Goal: Task Accomplishment & Management: Use online tool/utility

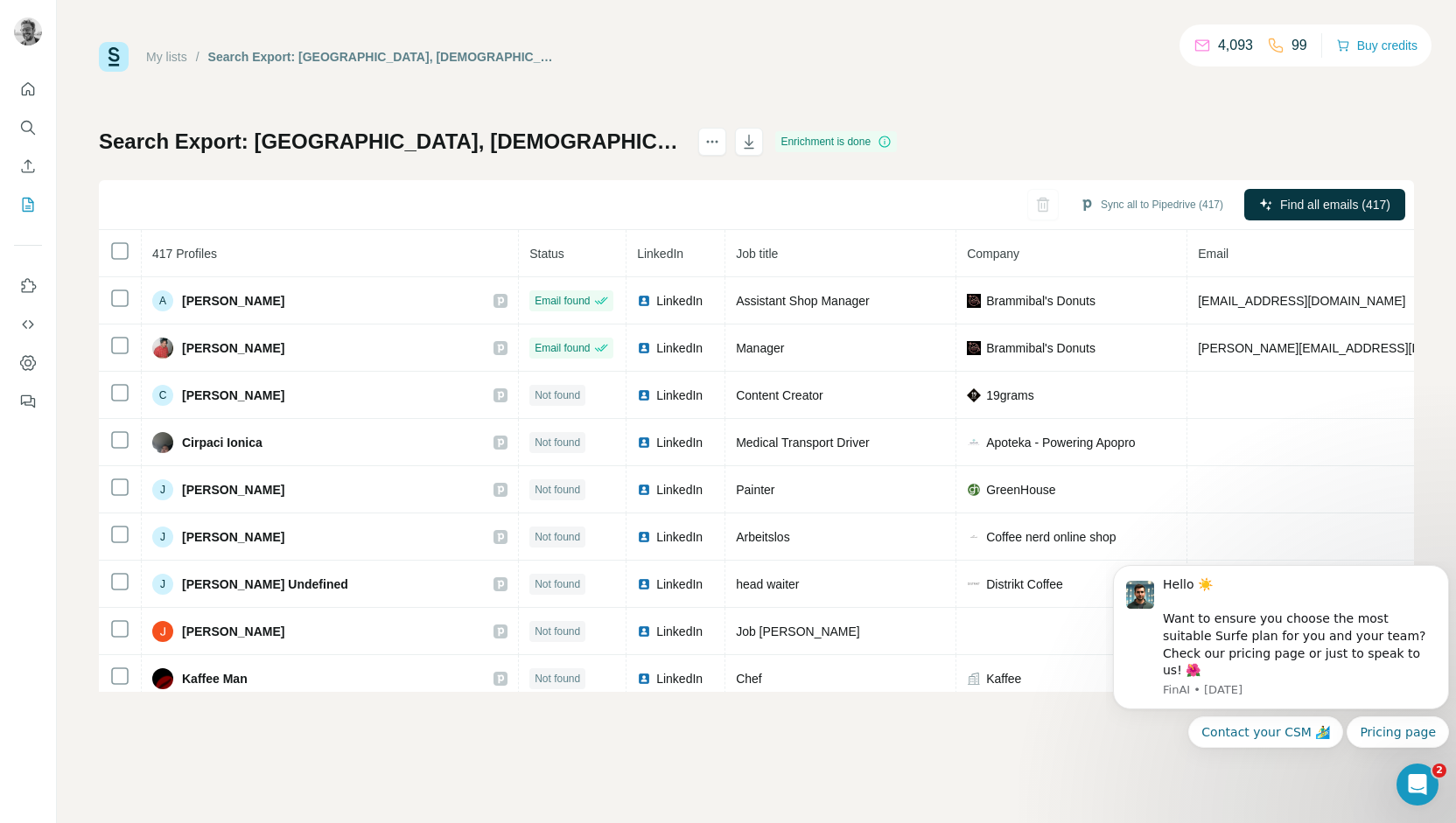
scroll to position [7456, 0]
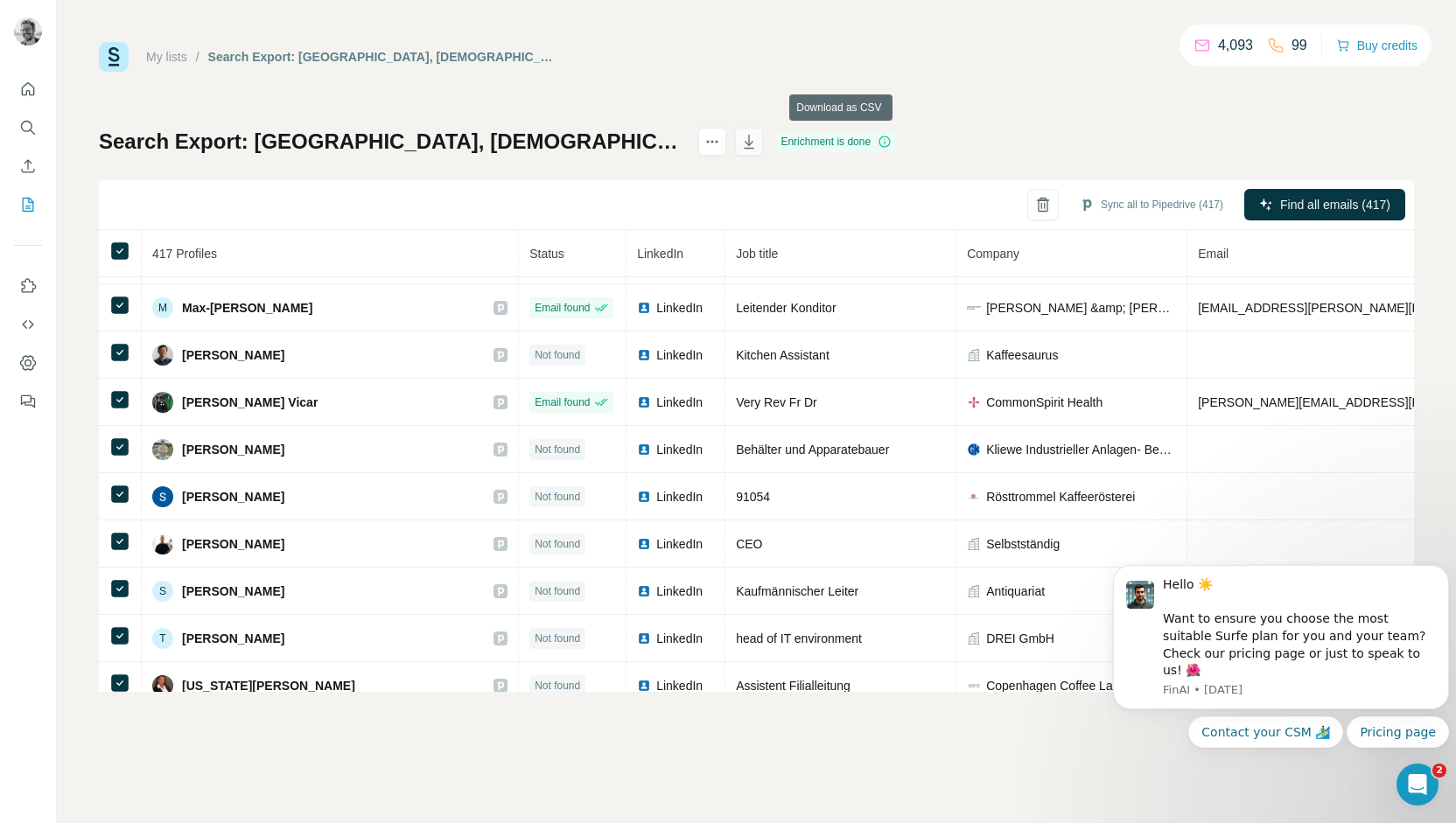
click at [758, 141] on icon "button" at bounding box center [749, 141] width 17 height 17
click at [174, 57] on link "My lists" at bounding box center [166, 56] width 41 height 14
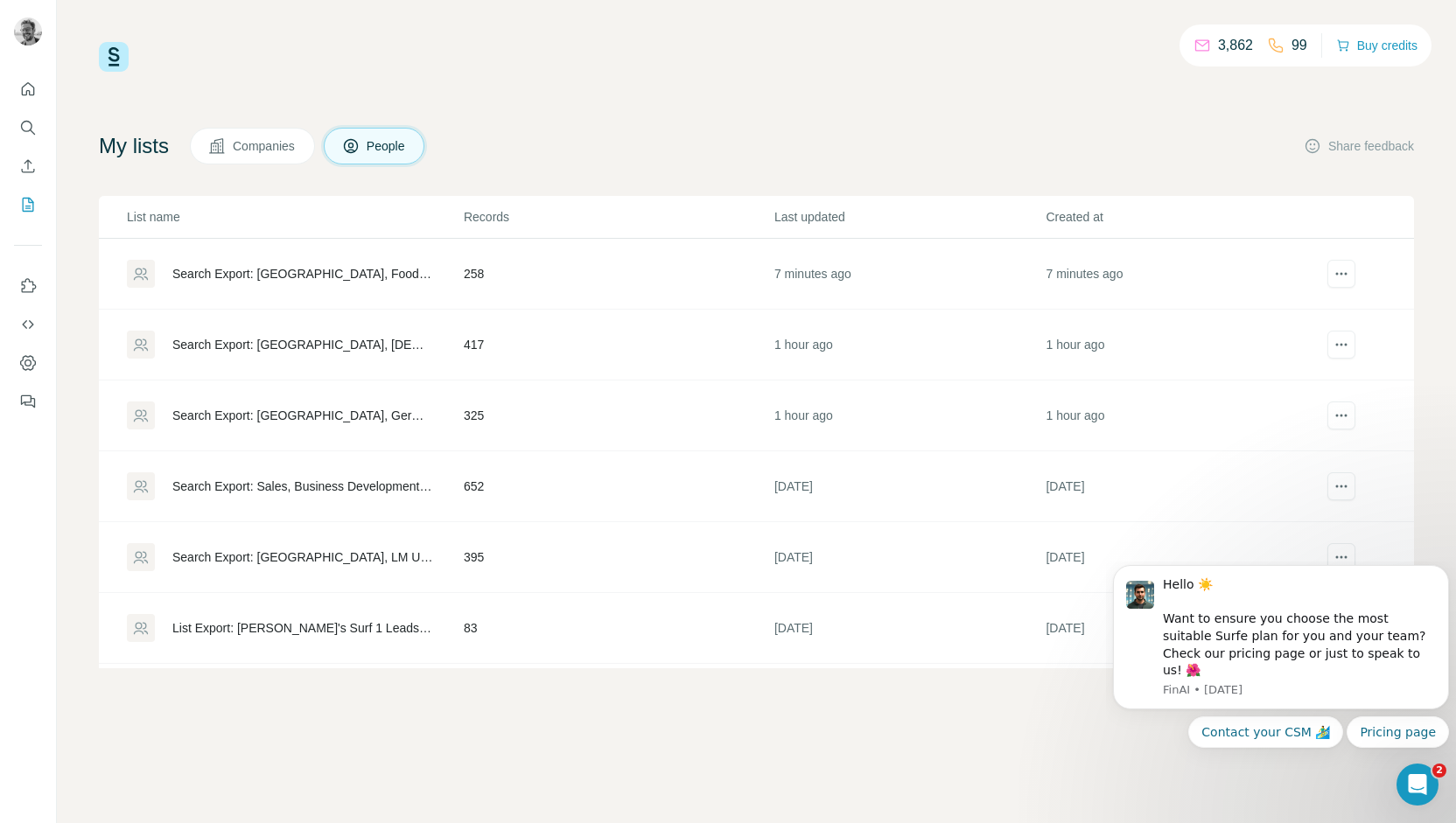
click at [274, 146] on span "Companies" at bounding box center [265, 146] width 64 height 17
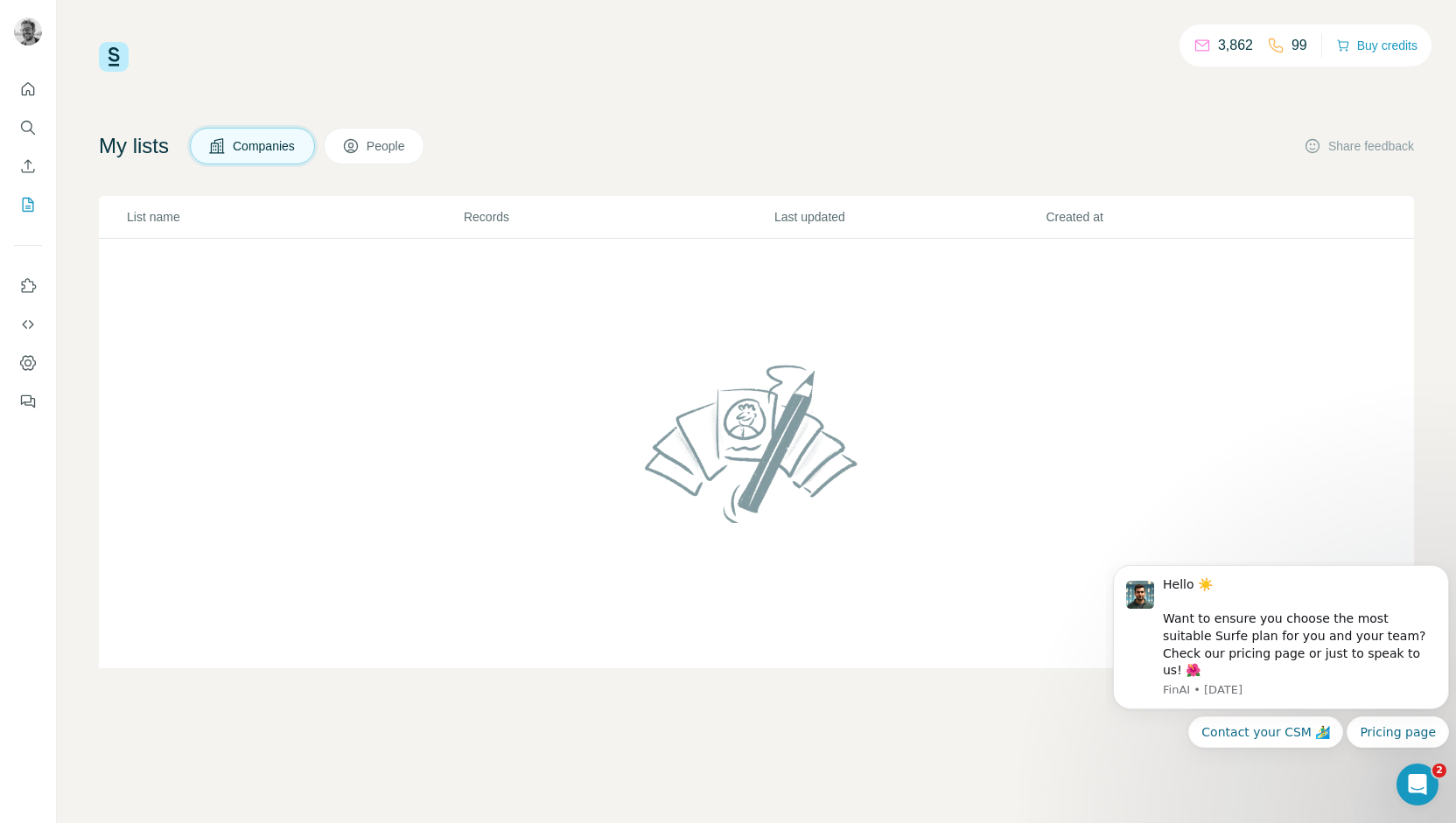
click at [370, 141] on button "People" at bounding box center [375, 146] width 102 height 37
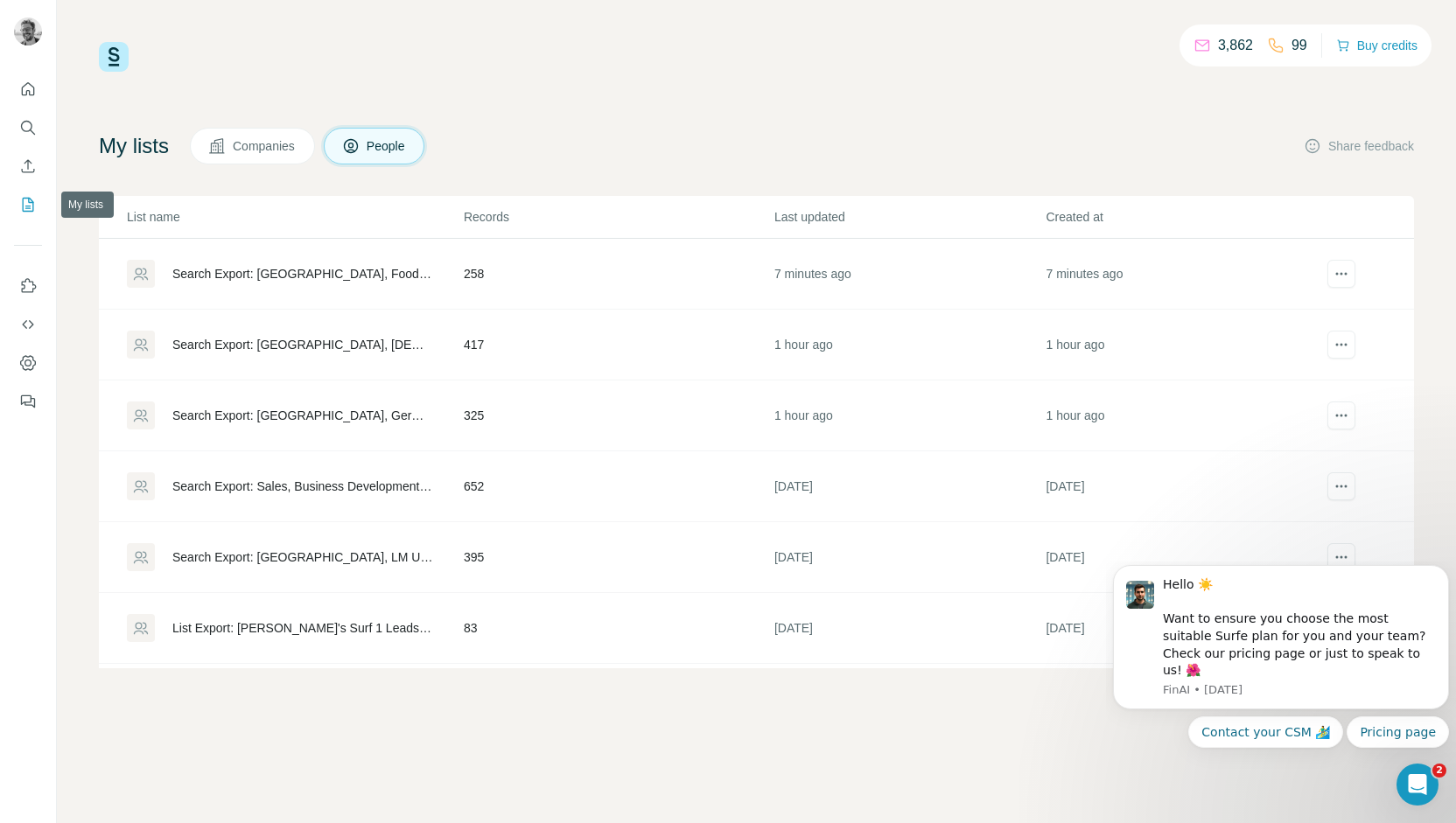
click at [29, 204] on icon "My lists" at bounding box center [28, 205] width 17 height 17
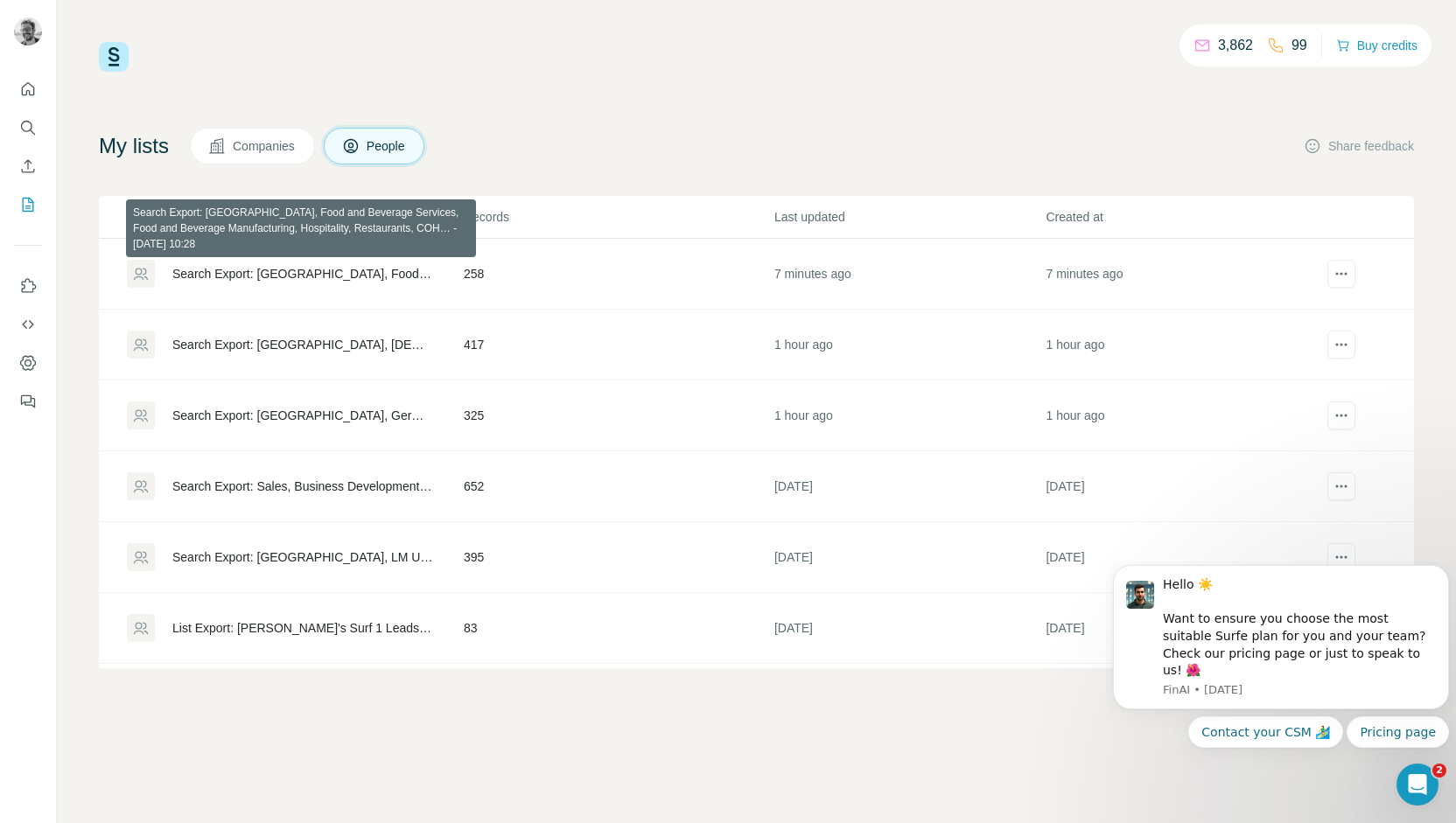
click at [308, 277] on div "Search Export: [GEOGRAPHIC_DATA], Food and Beverage Services, Food and Beverage…" at bounding box center [303, 273] width 262 height 17
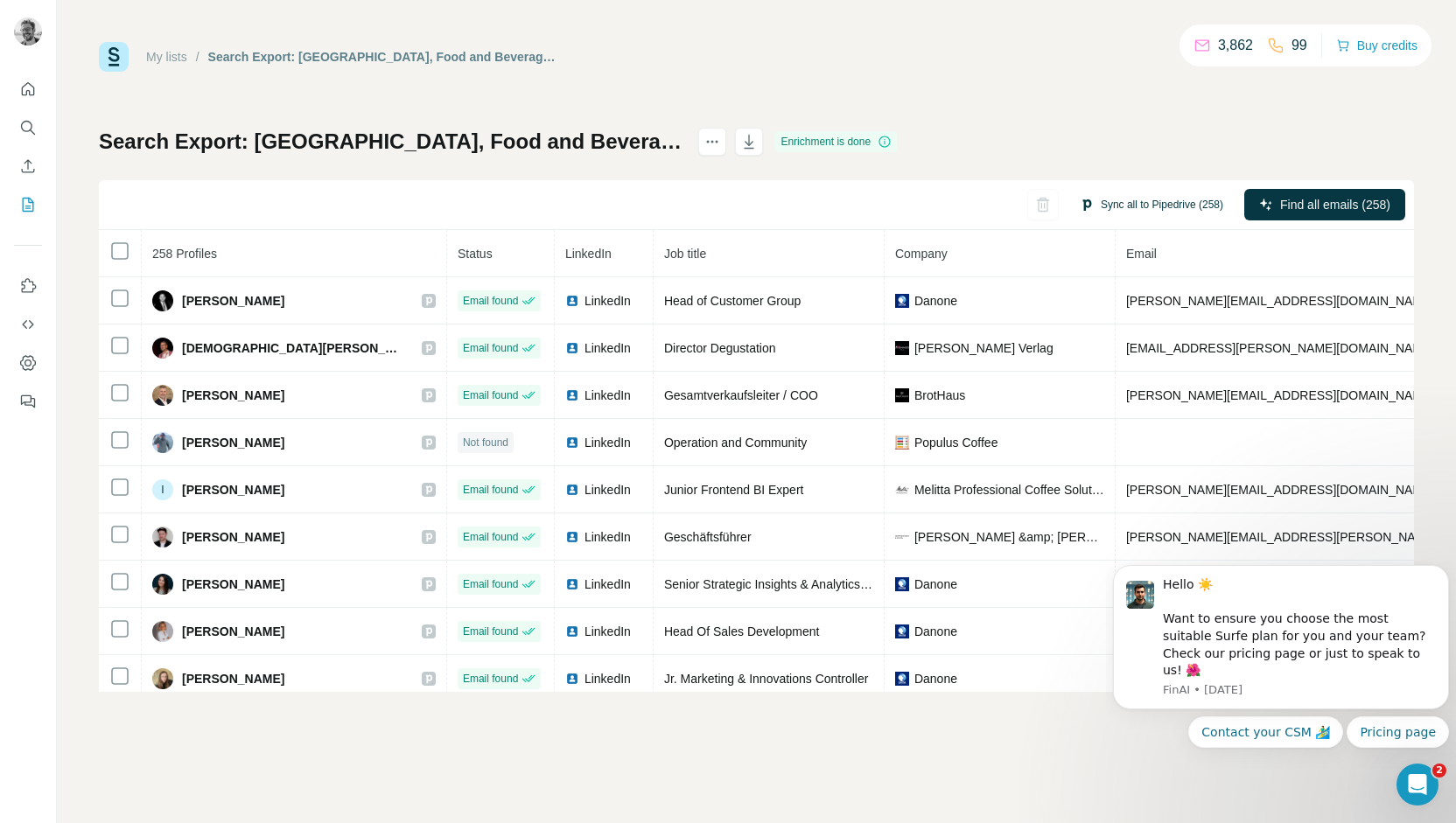
click at [1156, 204] on button "Sync all to Pipedrive (258)" at bounding box center [1151, 205] width 168 height 27
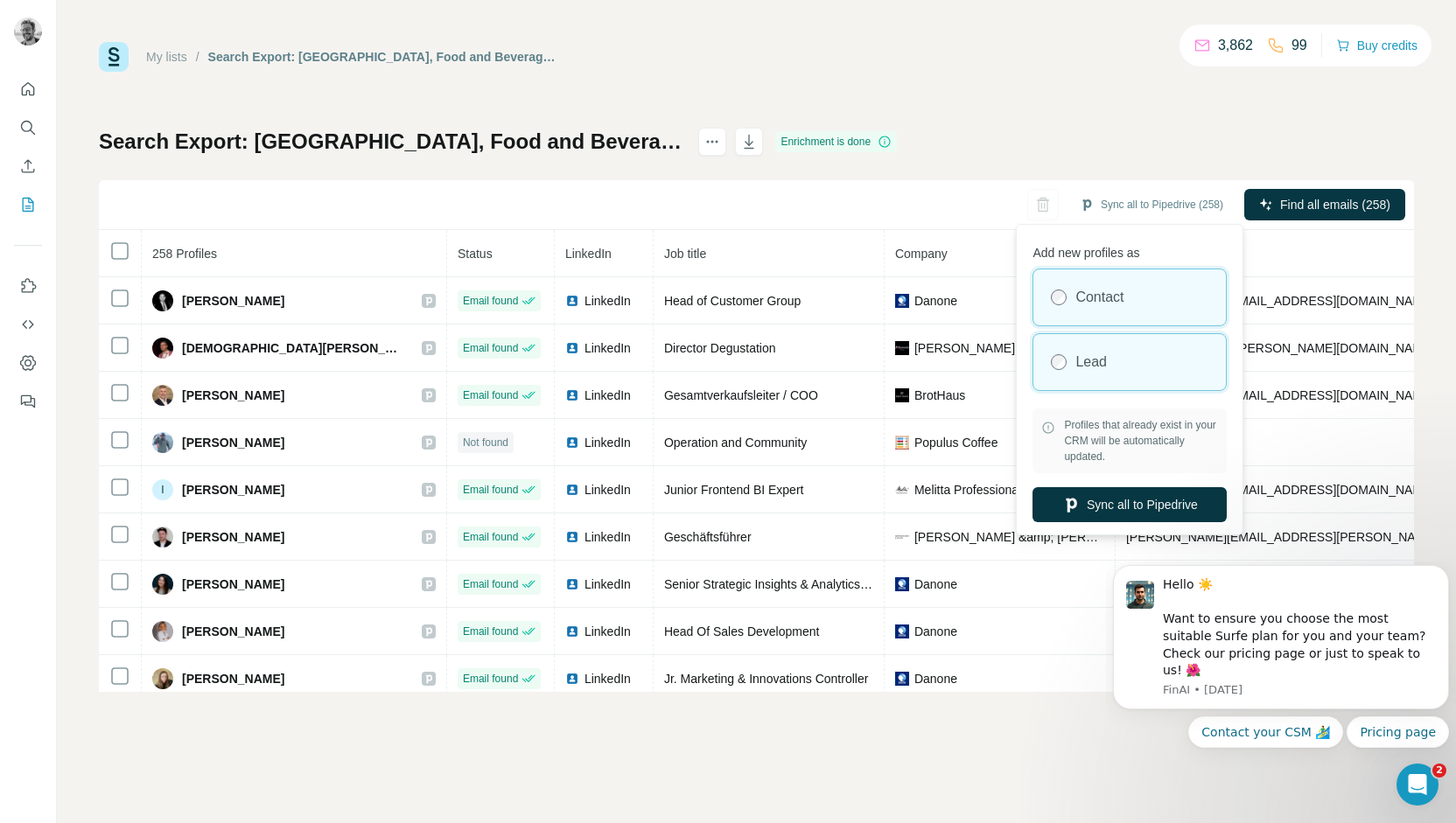
click at [1096, 355] on label "Lead" at bounding box center [1092, 361] width 31 height 21
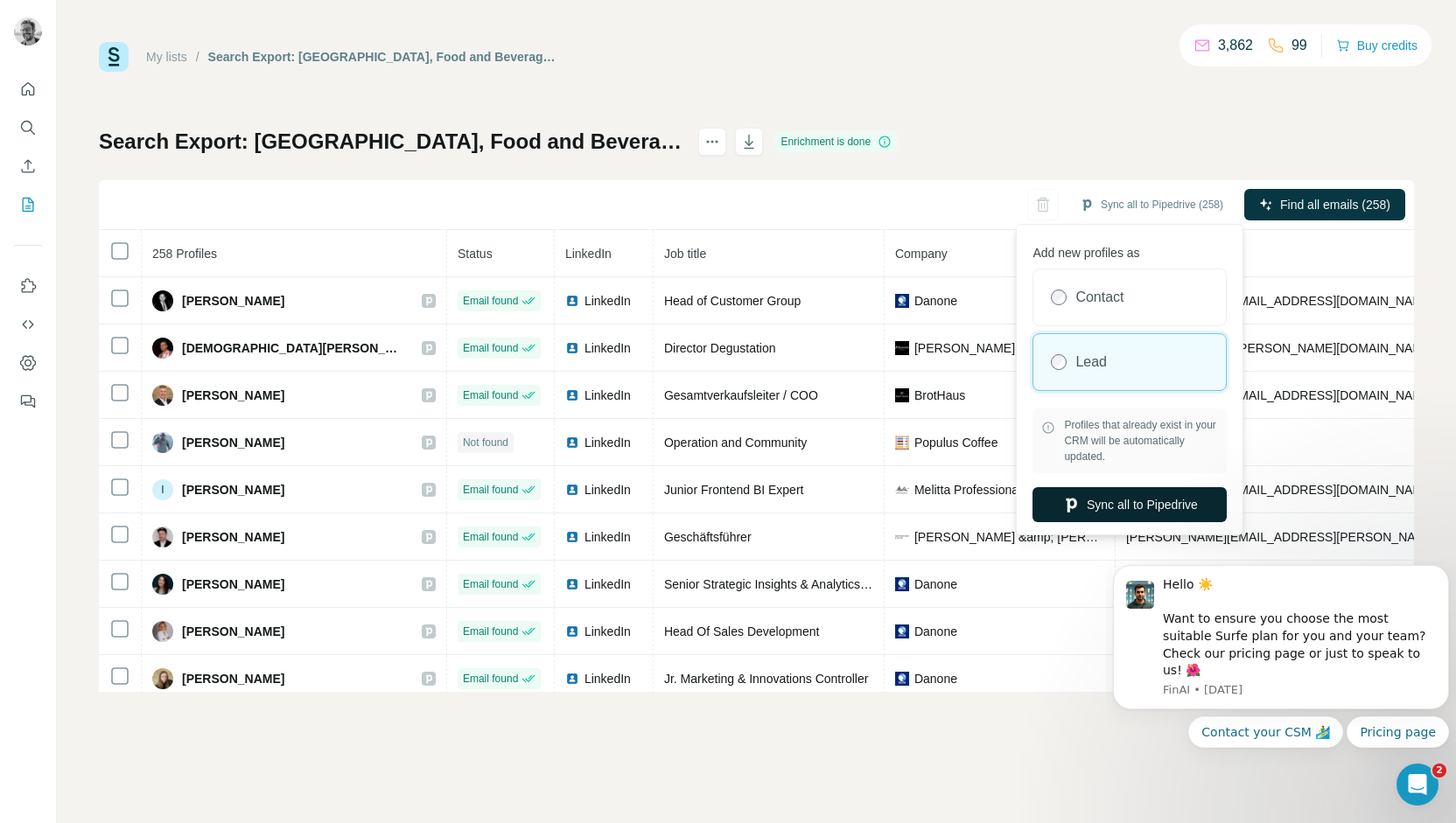
click at [1138, 494] on button "Sync all to Pipedrive" at bounding box center [1130, 505] width 195 height 35
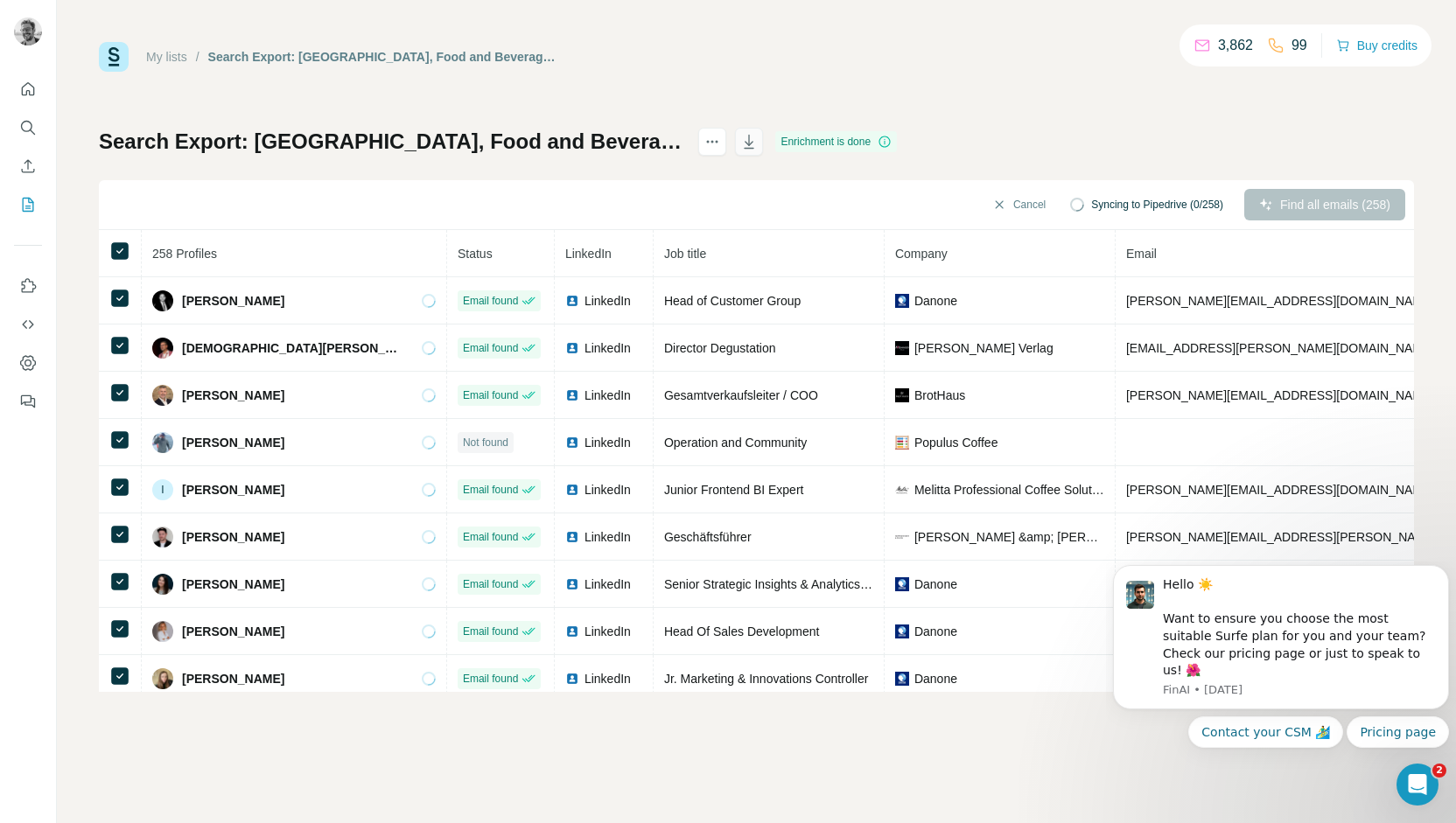
click at [755, 142] on icon "button" at bounding box center [750, 143] width 9 height 6
